Goal: Find specific page/section: Find specific page/section

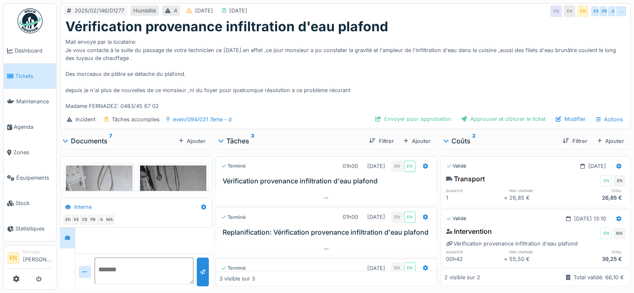
scroll to position [83, 0]
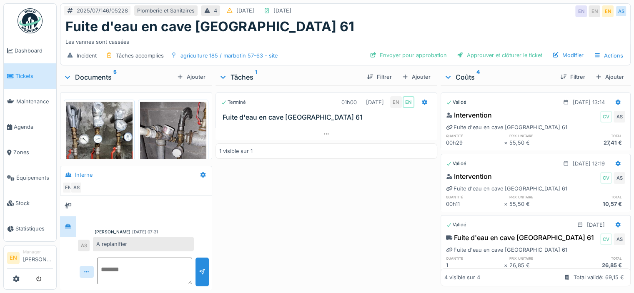
scroll to position [129, 0]
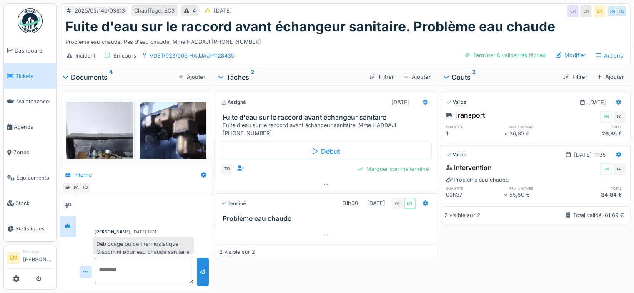
scroll to position [99, 0]
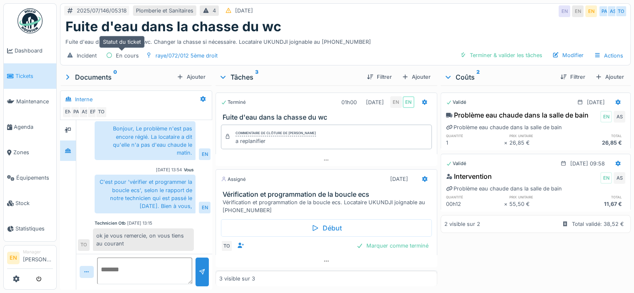
scroll to position [50, 0]
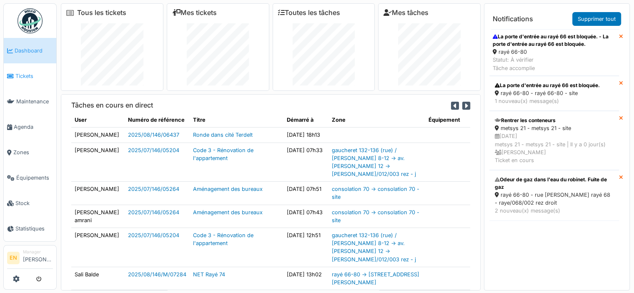
click at [22, 80] on link "Tickets" at bounding box center [30, 75] width 53 height 25
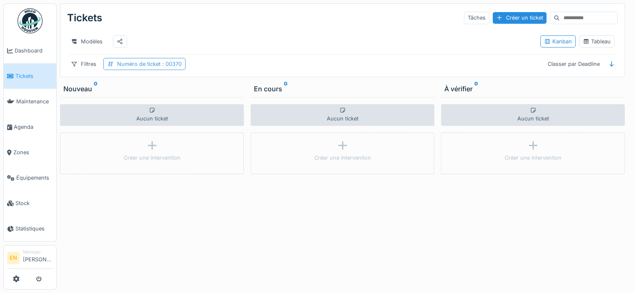
click at [147, 68] on div "Numéro de ticket : 00370" at bounding box center [149, 64] width 65 height 8
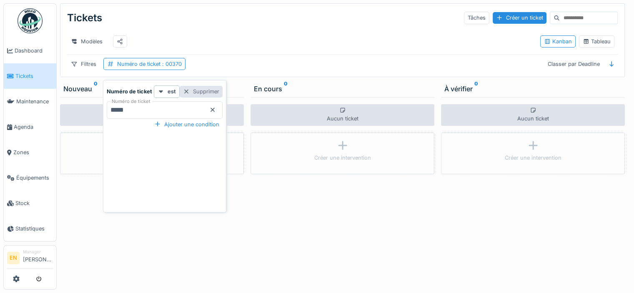
click at [186, 93] on div at bounding box center [186, 92] width 7 height 8
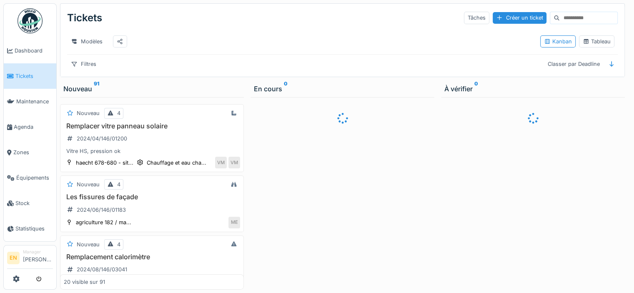
click at [573, 16] on input at bounding box center [589, 18] width 58 height 12
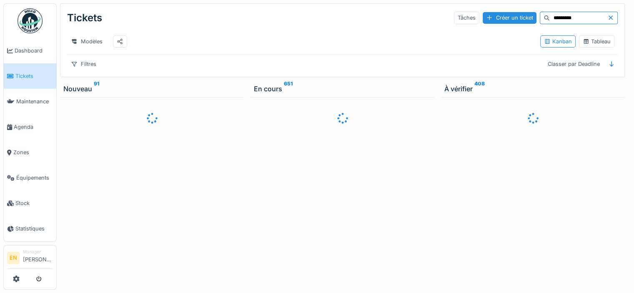
type input "*********"
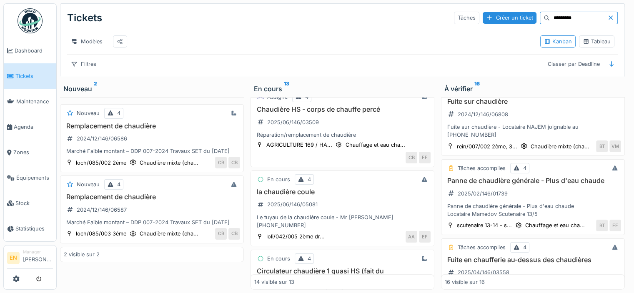
scroll to position [926, 0]
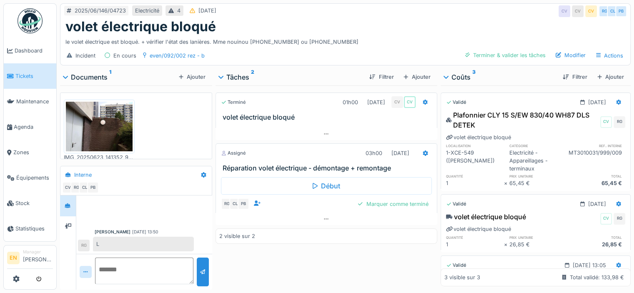
scroll to position [81, 0]
